Goal: Complete application form

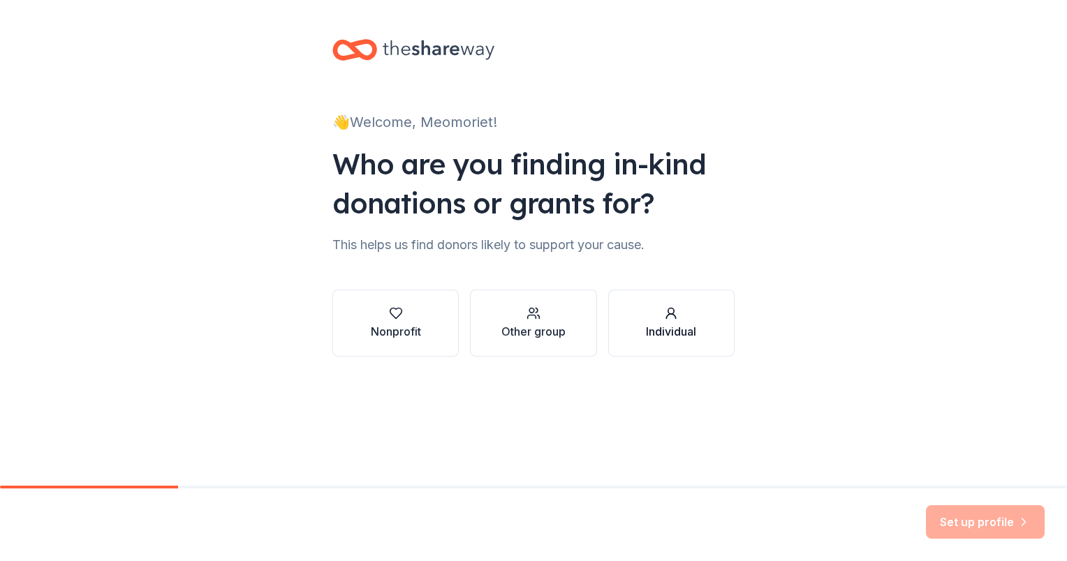
click at [687, 323] on div "Individual" at bounding box center [671, 331] width 50 height 17
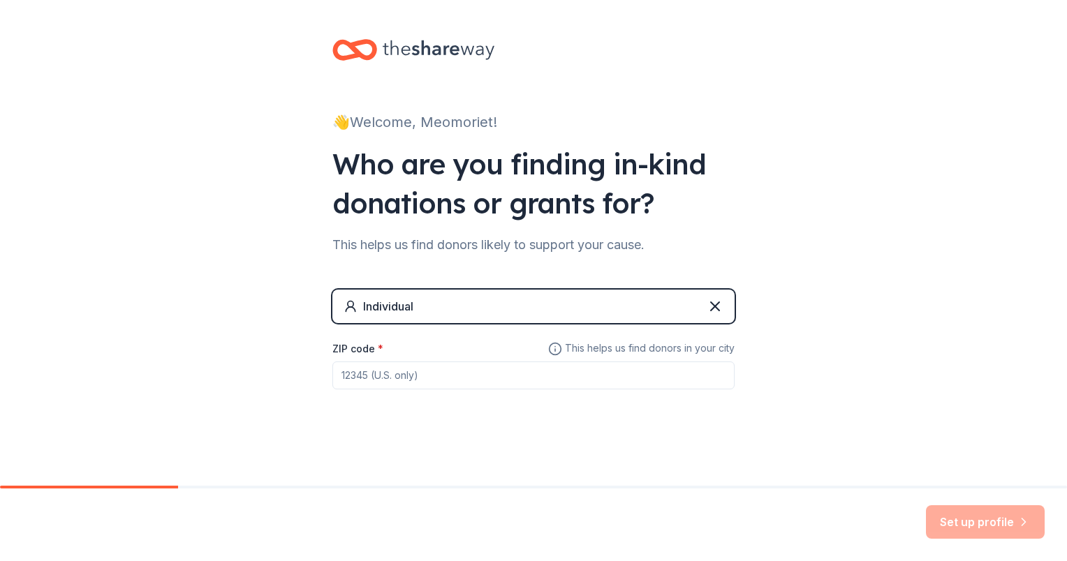
click at [458, 377] on input "ZIP code *" at bounding box center [533, 376] width 402 height 28
type input "9"
type input "1232"
click at [514, 411] on div "Individual ZIP code * 1232 This helps us find donors in your city" at bounding box center [533, 354] width 402 height 128
click at [557, 345] on icon at bounding box center [555, 349] width 14 height 17
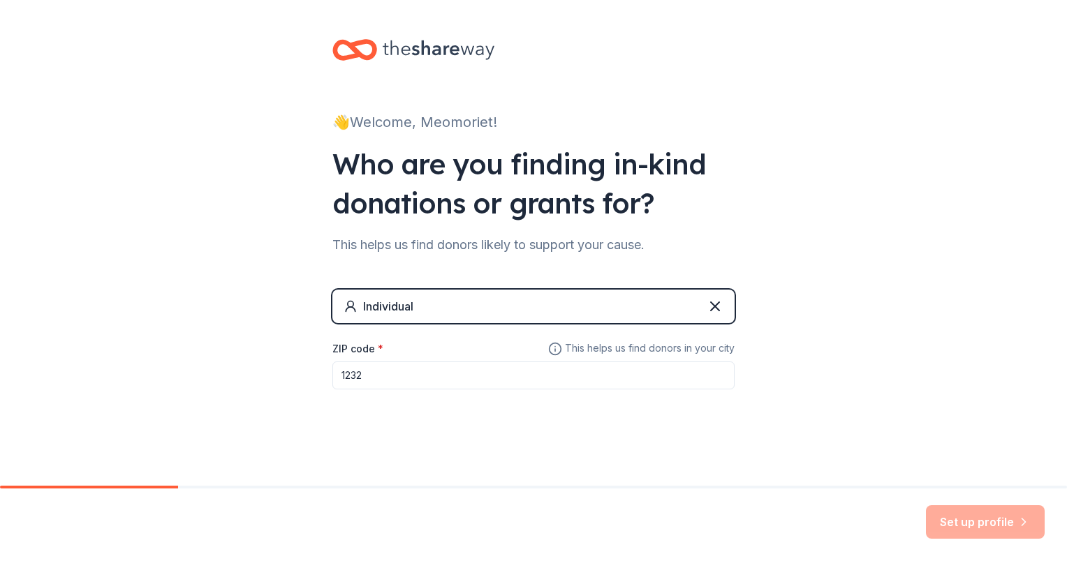
click at [501, 308] on div "Individual" at bounding box center [533, 307] width 402 height 34
click at [493, 308] on div "Individual" at bounding box center [533, 307] width 402 height 34
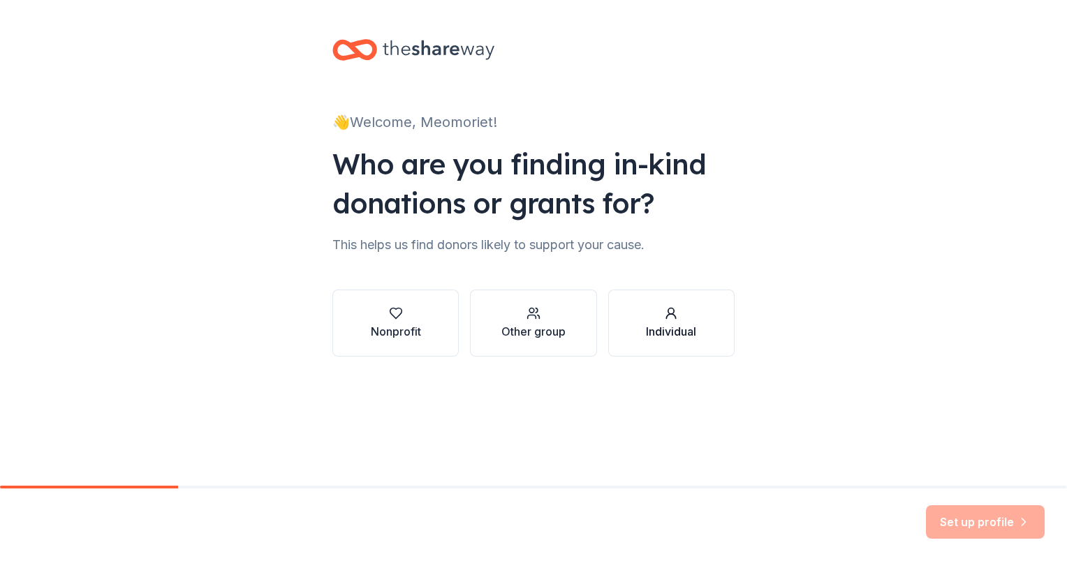
click at [653, 324] on div "Individual" at bounding box center [671, 331] width 50 height 17
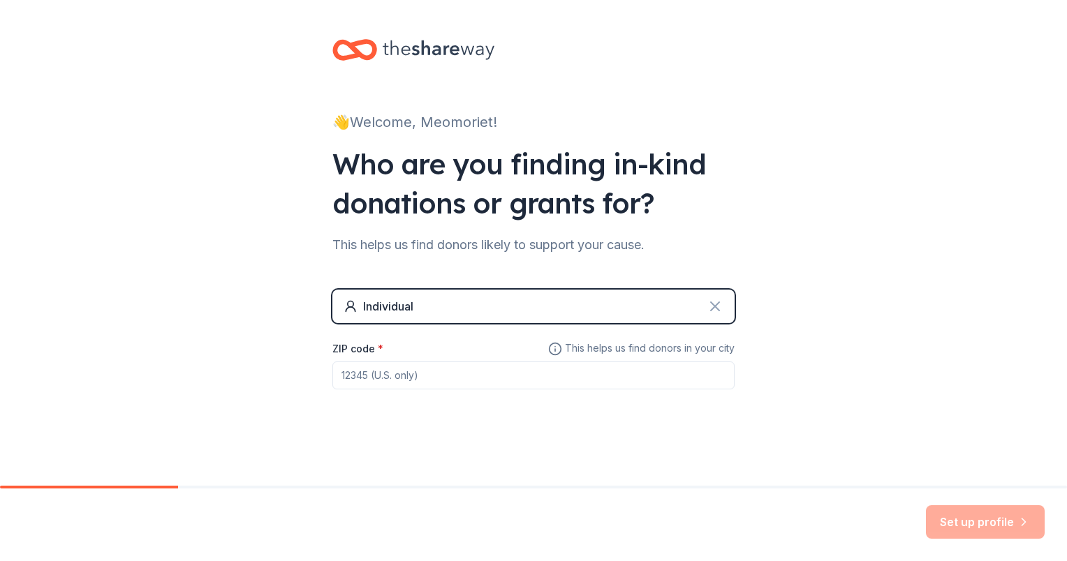
click at [718, 310] on icon at bounding box center [715, 306] width 8 height 8
